Goal: Navigation & Orientation: Go to known website

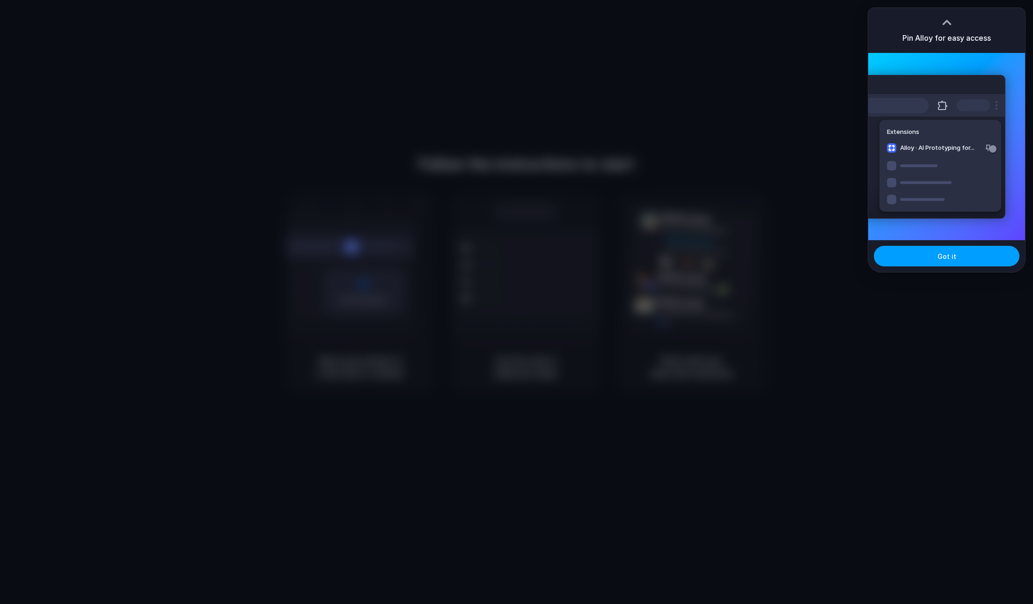
click at [908, 249] on button "Got it" at bounding box center [946, 256] width 146 height 21
